Goal: Task Accomplishment & Management: Manage account settings

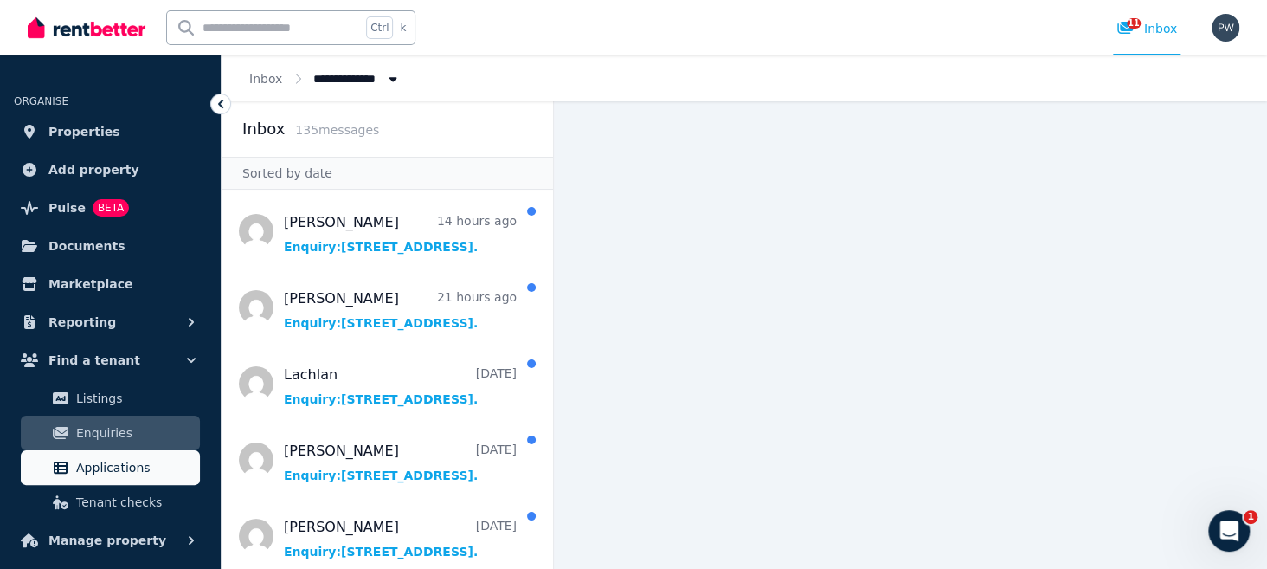
click at [100, 467] on span "Applications" at bounding box center [134, 467] width 117 height 21
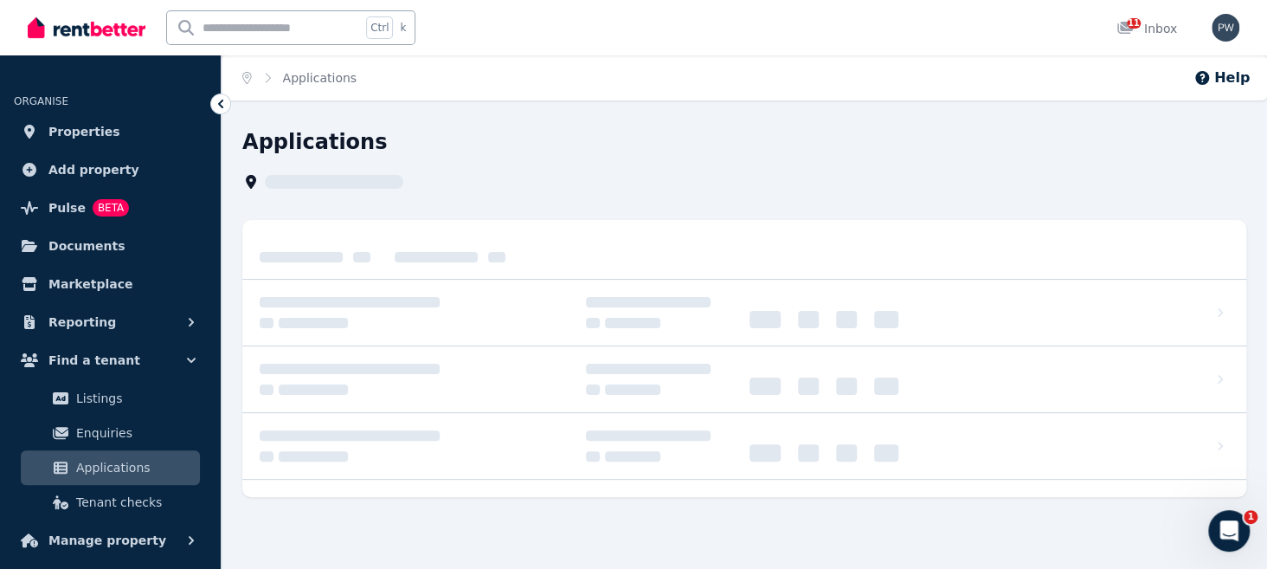
click at [100, 467] on span "Applications" at bounding box center [134, 467] width 117 height 21
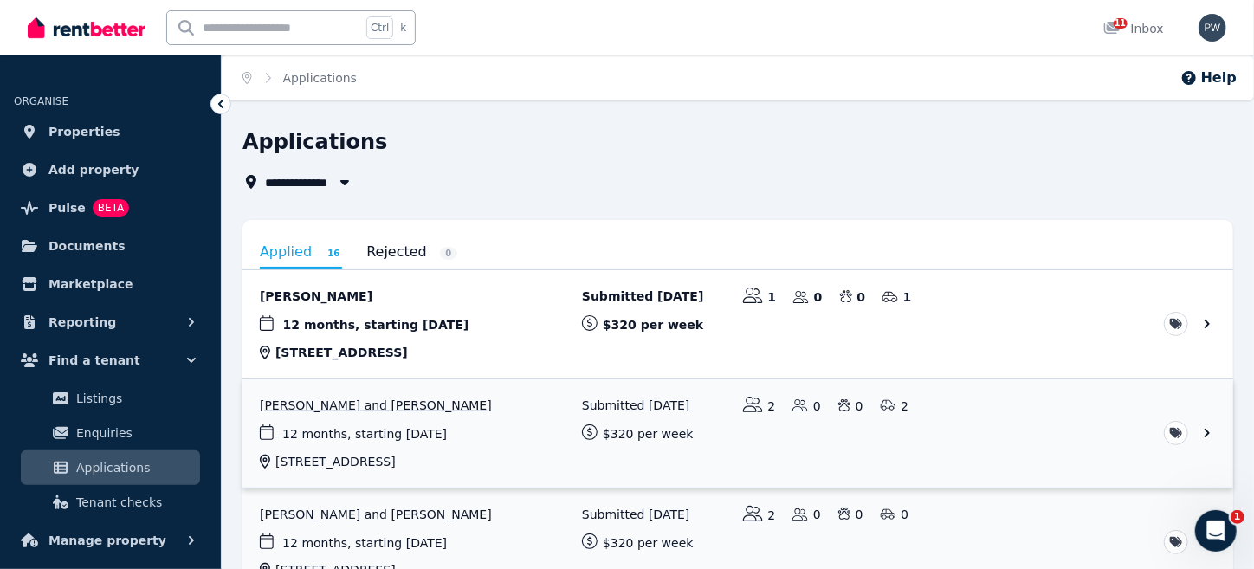
click at [416, 438] on link "View application: JulieAnn Midavaine and Jonathan Midavaine" at bounding box center [737, 433] width 990 height 108
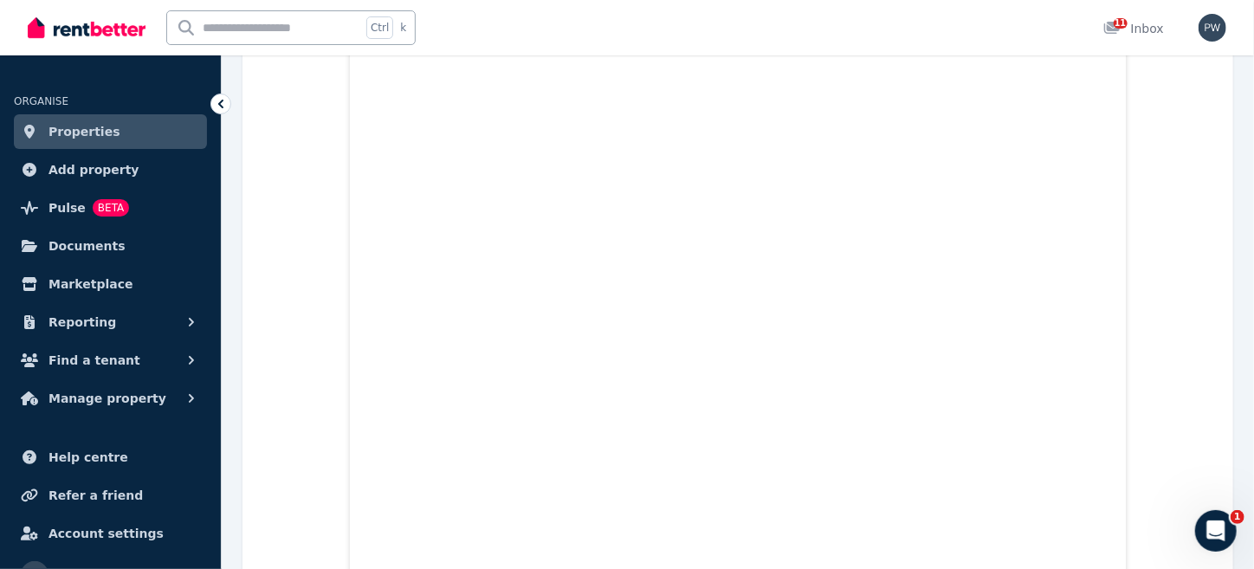
scroll to position [1587, 0]
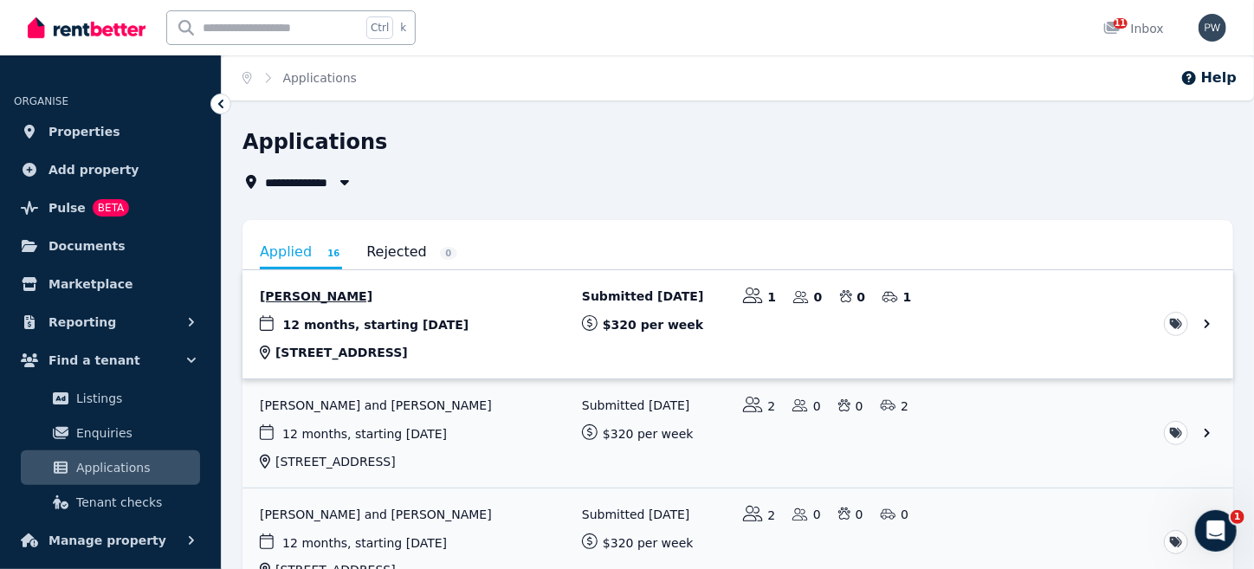
click at [357, 333] on link "View application: Alisha Dhakal" at bounding box center [737, 324] width 990 height 108
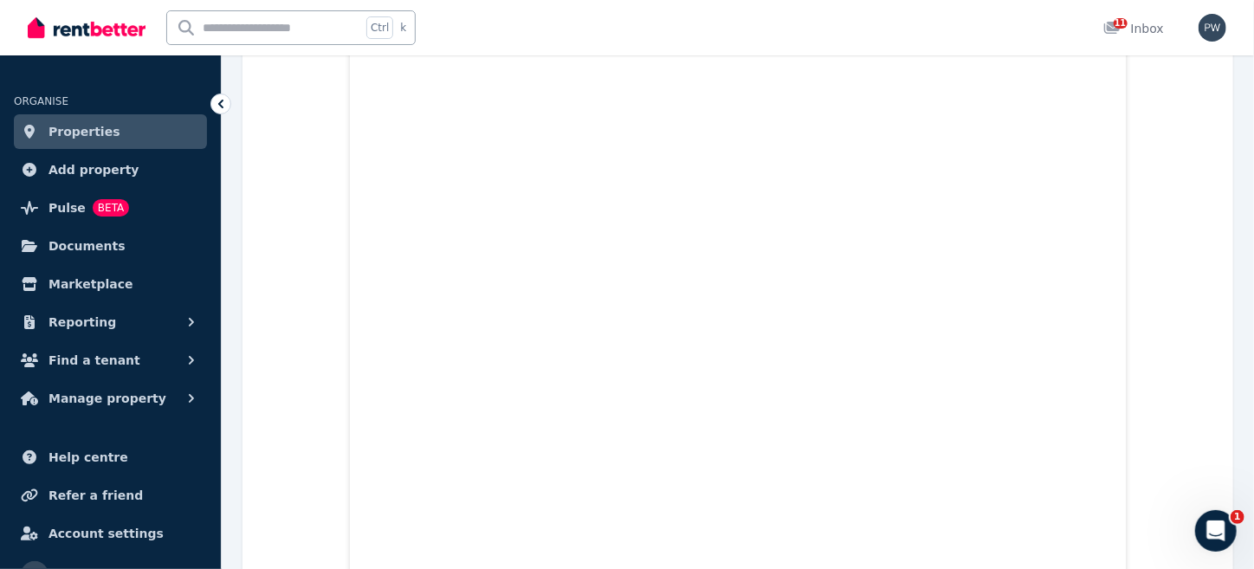
scroll to position [730, 0]
click at [1109, 29] on icon at bounding box center [1112, 28] width 16 height 12
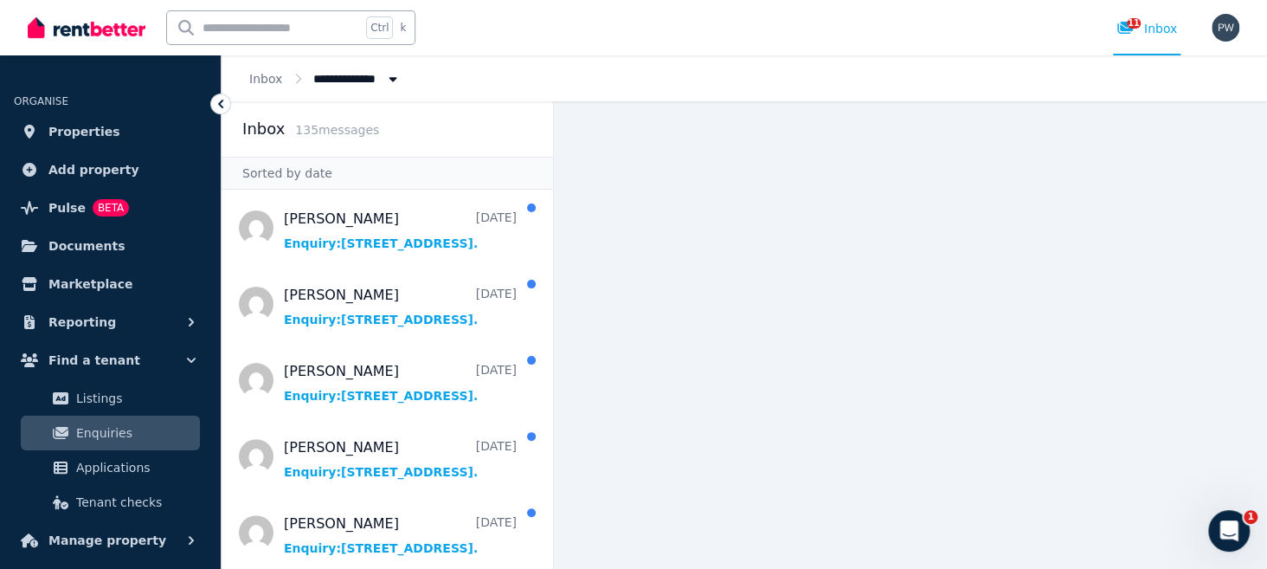
scroll to position [247, 0]
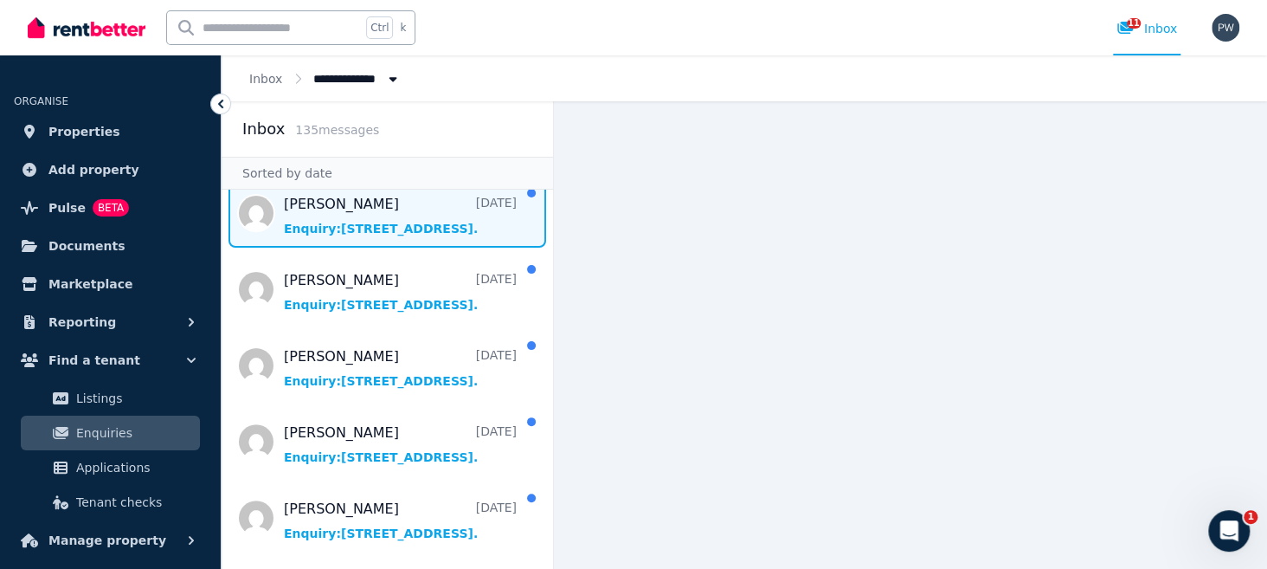
click at [358, 210] on span "Message list" at bounding box center [388, 212] width 332 height 69
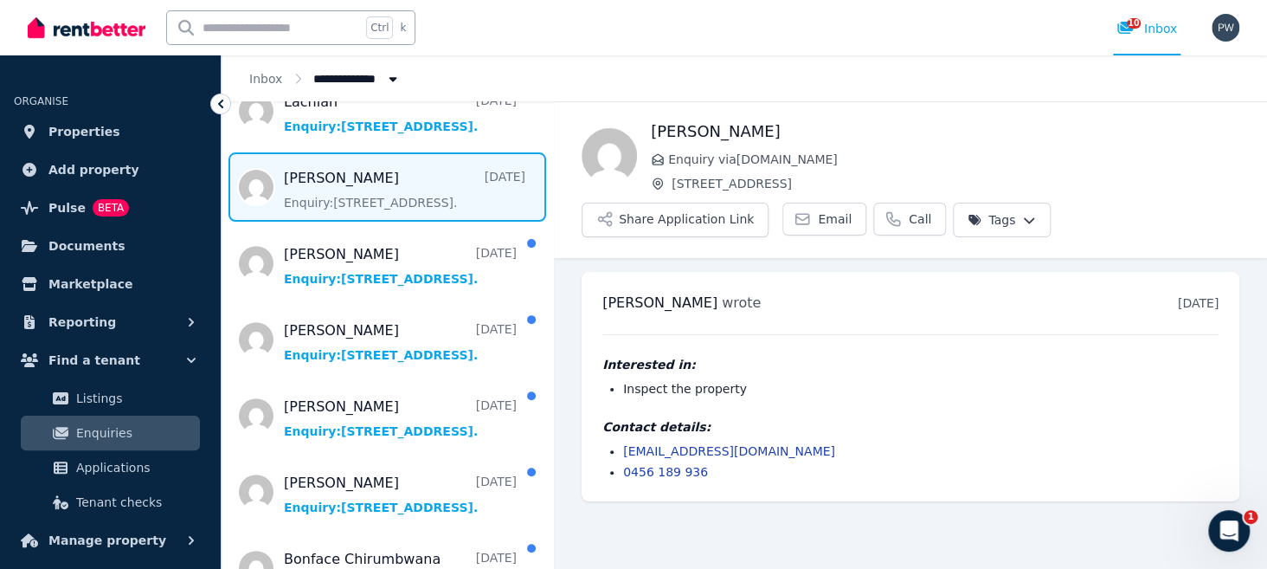
scroll to position [277, 0]
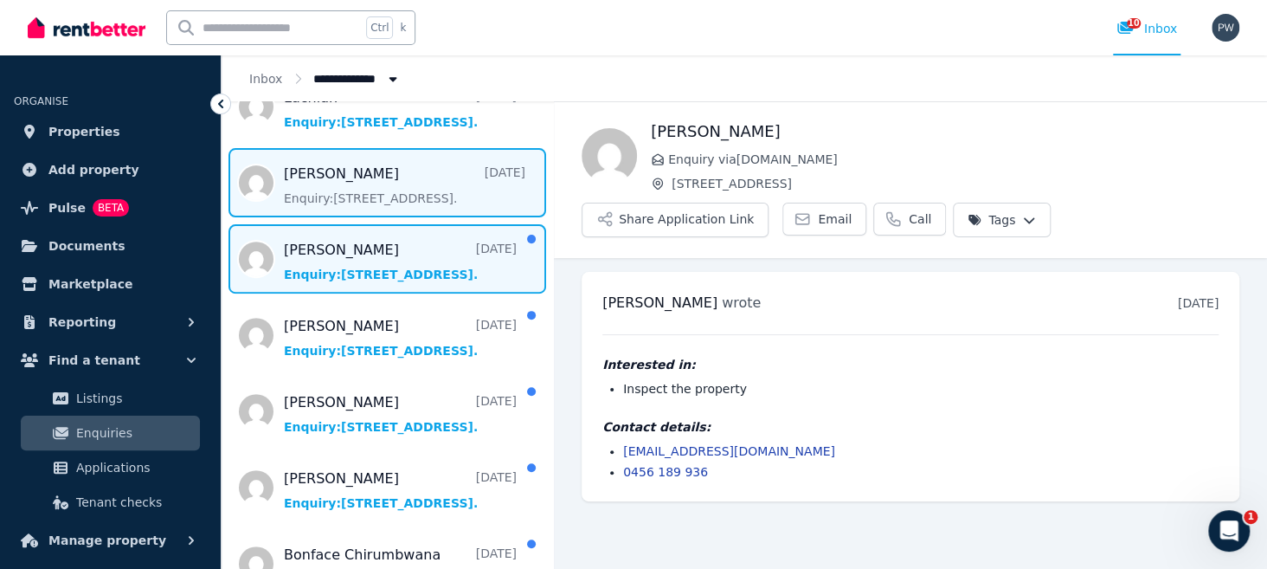
click at [403, 275] on span "Message list" at bounding box center [388, 258] width 332 height 69
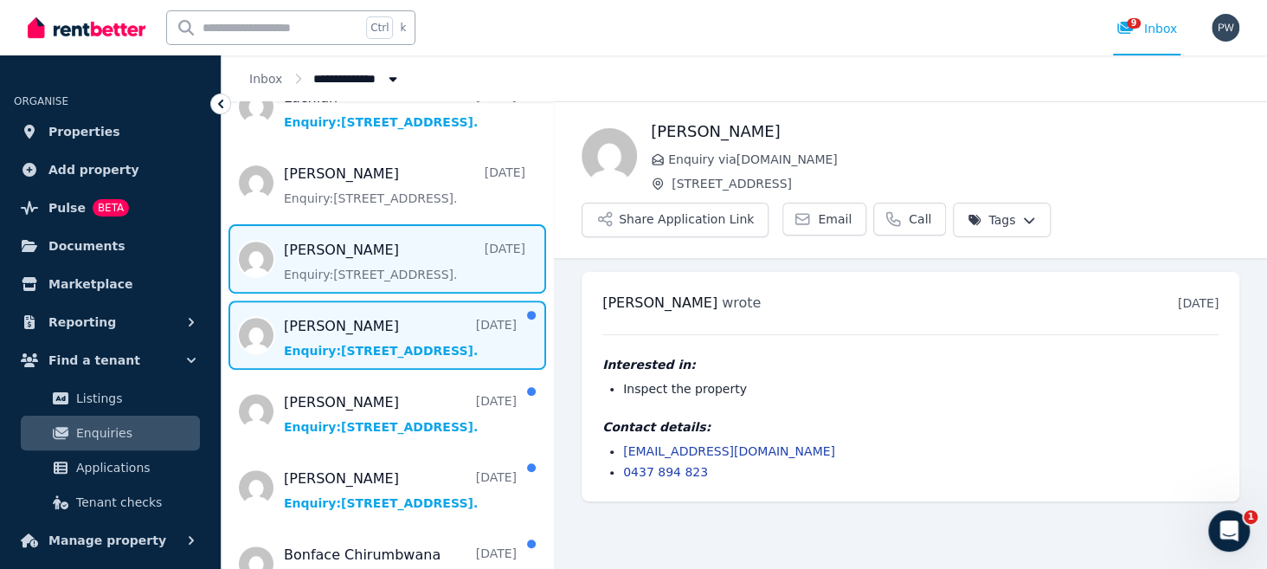
click at [332, 335] on span "Message list" at bounding box center [388, 334] width 332 height 69
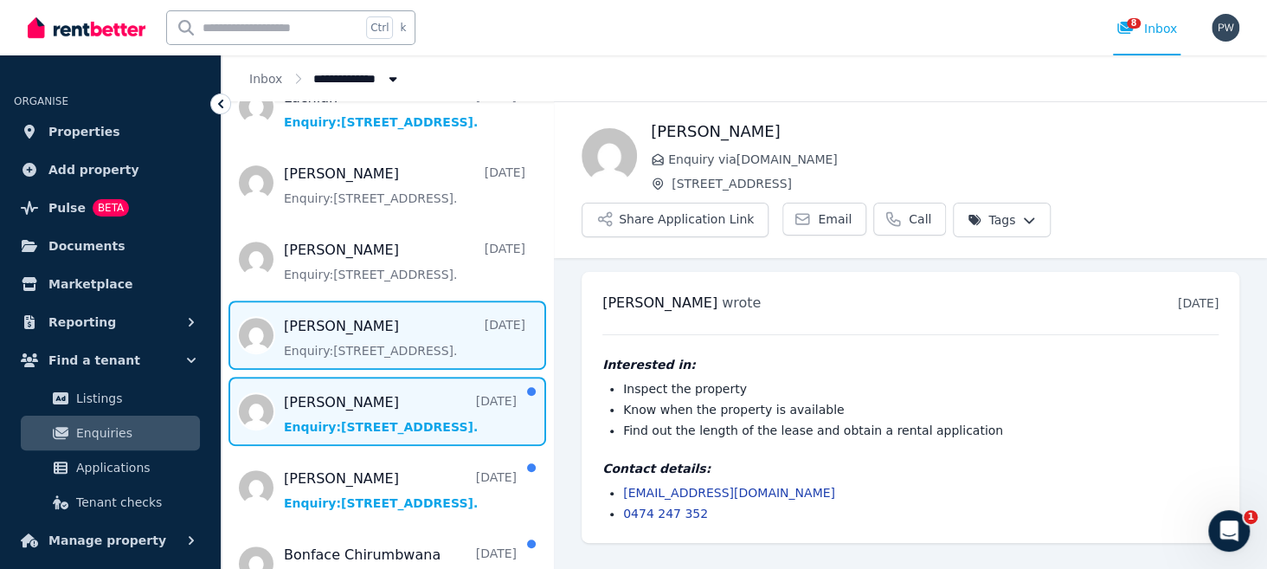
click at [373, 437] on span "Message list" at bounding box center [388, 411] width 332 height 69
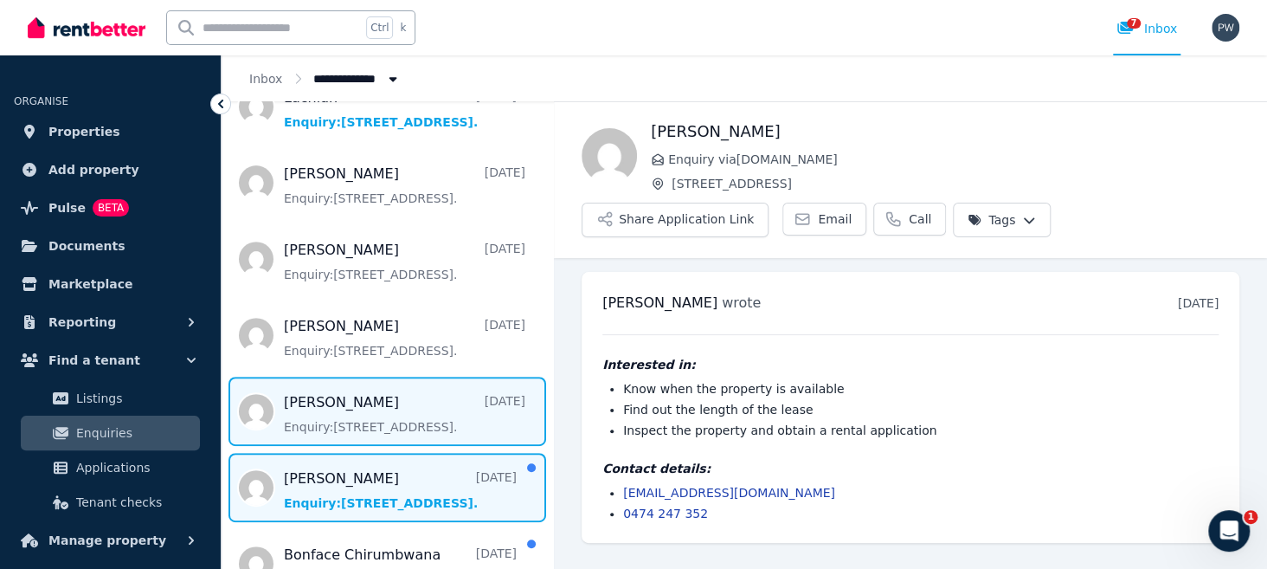
click at [378, 500] on span "Message list" at bounding box center [388, 487] width 332 height 69
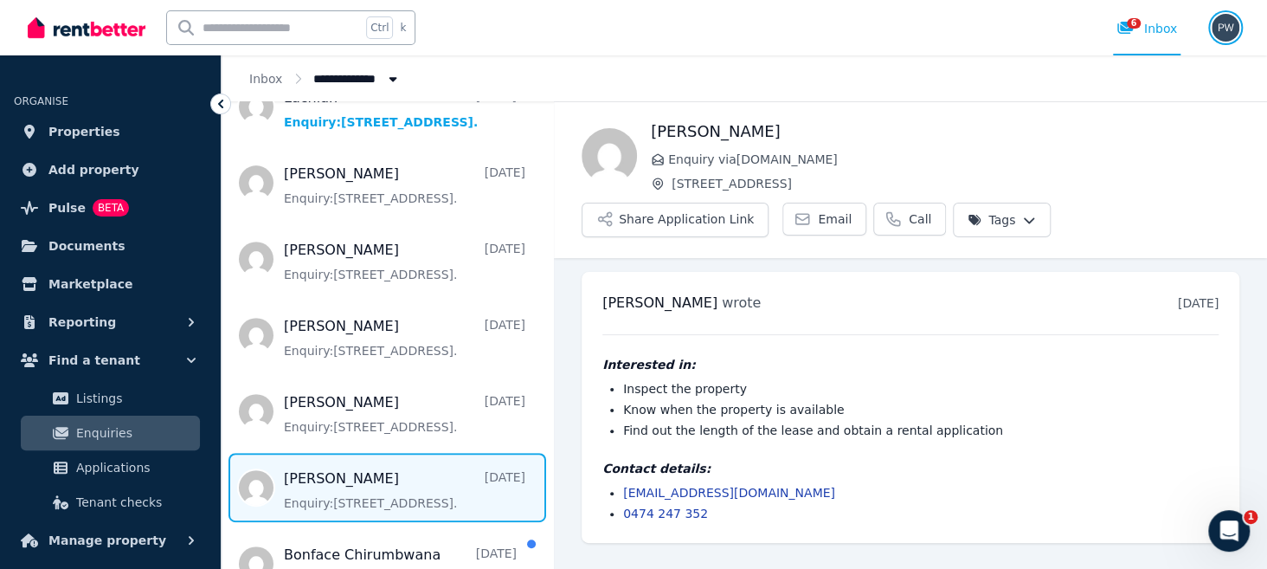
click at [1227, 23] on img "button" at bounding box center [1226, 28] width 28 height 28
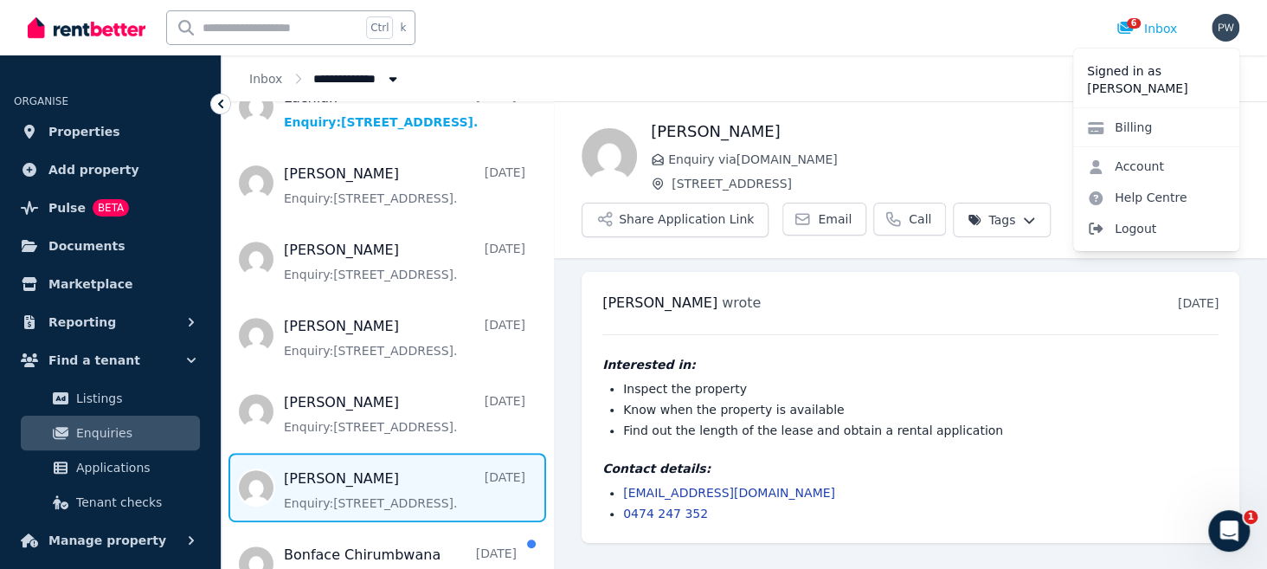
click at [1136, 227] on span "Logout" at bounding box center [1157, 228] width 166 height 31
